Goal: Browse casually

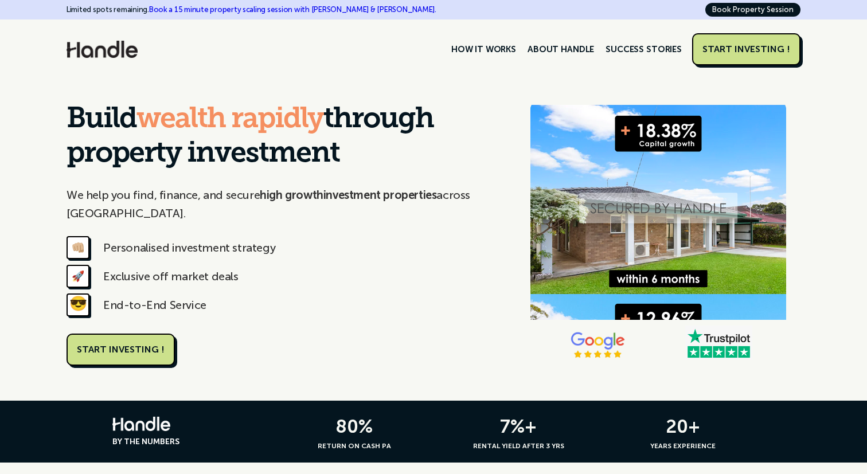
click at [119, 53] on img at bounding box center [102, 49] width 71 height 17
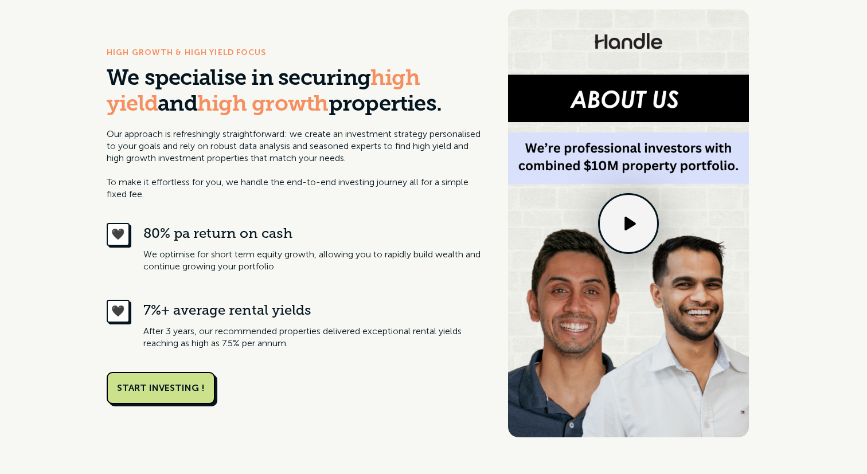
scroll to position [501, 0]
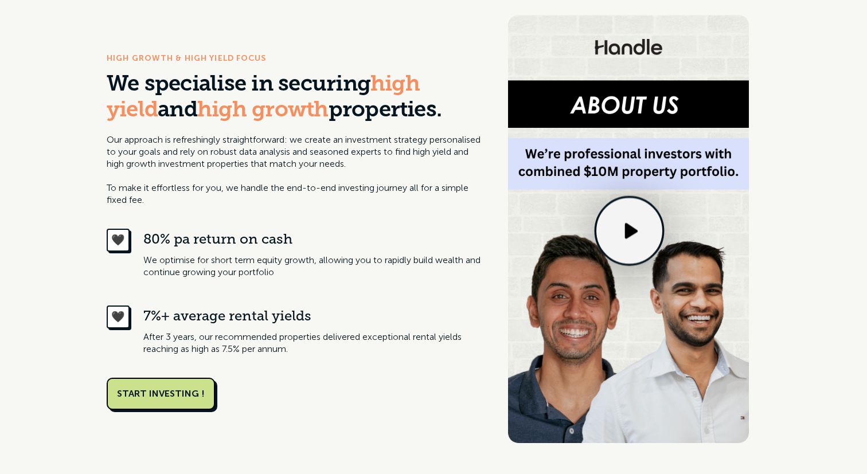
click at [631, 235] on icon at bounding box center [631, 231] width 13 height 16
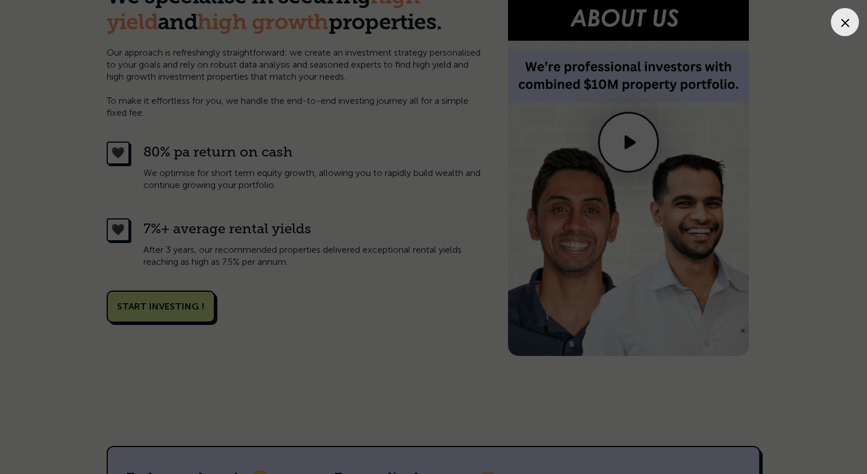
scroll to position [589, 0]
click at [715, 230] on div at bounding box center [433, 252] width 844 height 482
click at [729, 53] on div at bounding box center [433, 252] width 844 height 482
click at [844, 20] on icon at bounding box center [845, 23] width 8 height 8
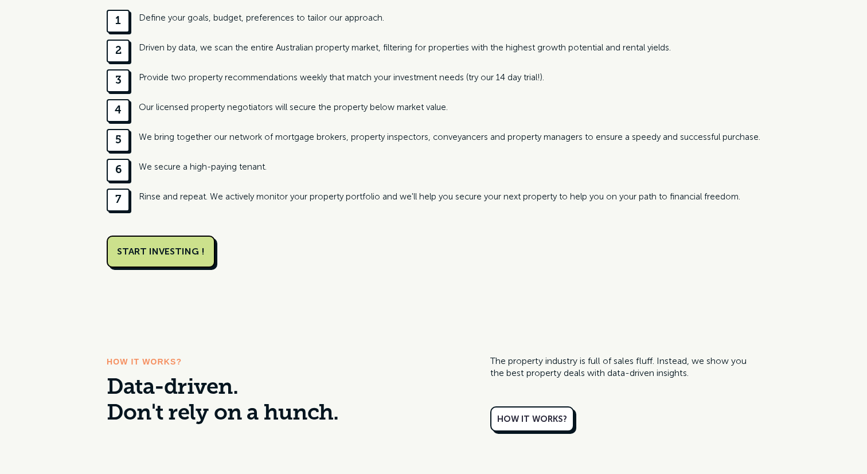
scroll to position [1346, 0]
